Goal: Transaction & Acquisition: Purchase product/service

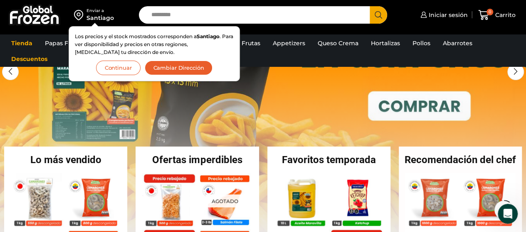
scroll to position [125, 0]
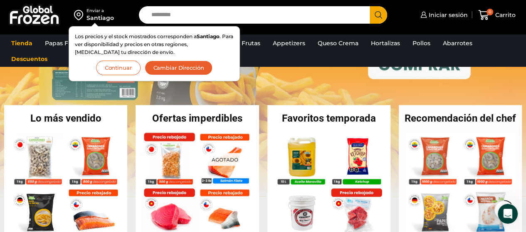
click at [119, 68] on button "Continuar" at bounding box center [118, 68] width 44 height 15
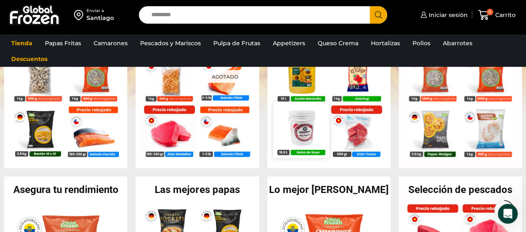
scroll to position [166, 0]
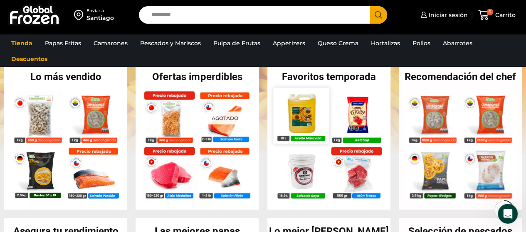
click at [313, 119] on img at bounding box center [301, 116] width 56 height 56
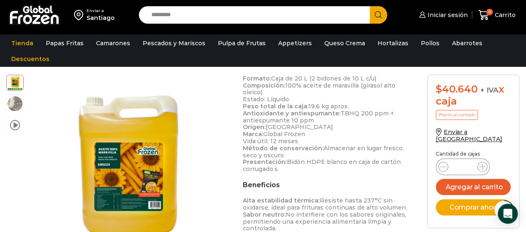
scroll to position [291, 0]
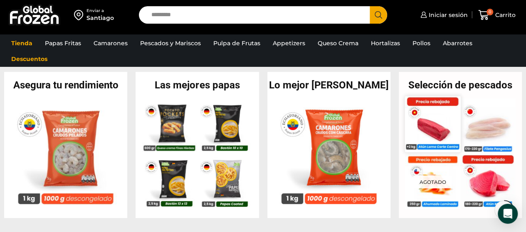
scroll to position [374, 0]
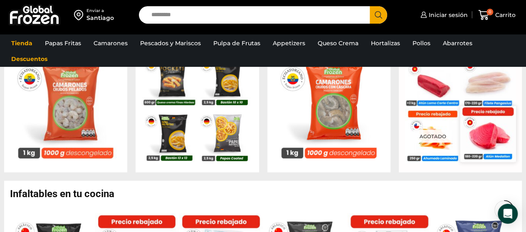
click at [490, 139] on img at bounding box center [488, 134] width 56 height 56
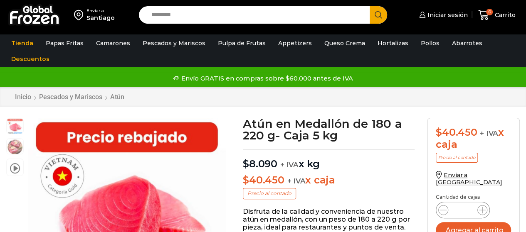
scroll to position [0, 0]
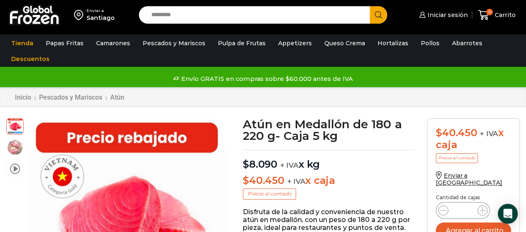
click at [426, 99] on div "Inicio Pescados y Mariscos [GEOGRAPHIC_DATA]" at bounding box center [262, 98] width 509 height 8
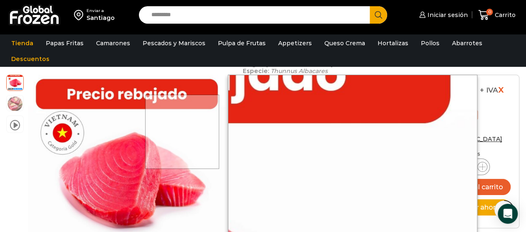
scroll to position [375, 0]
